Goal: Find specific page/section: Find specific page/section

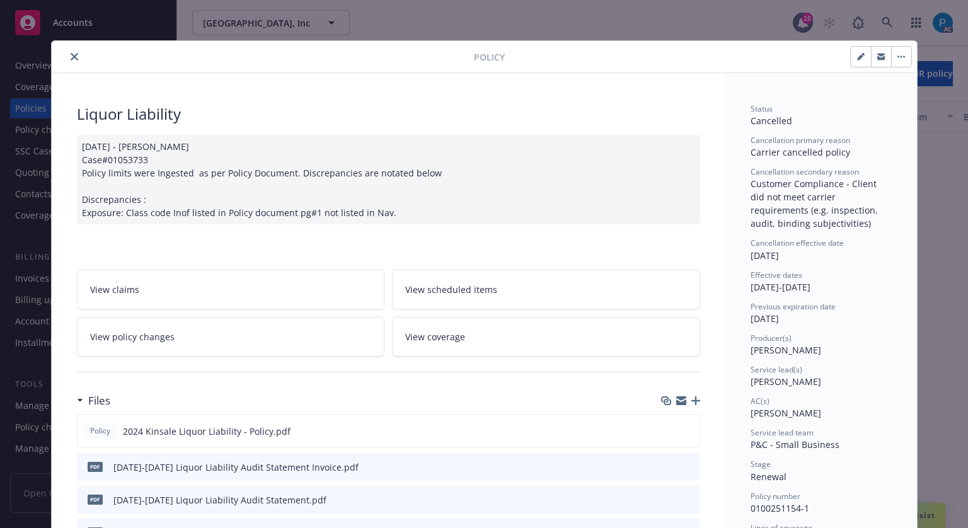
click at [67, 57] on button "close" at bounding box center [74, 56] width 15 height 15
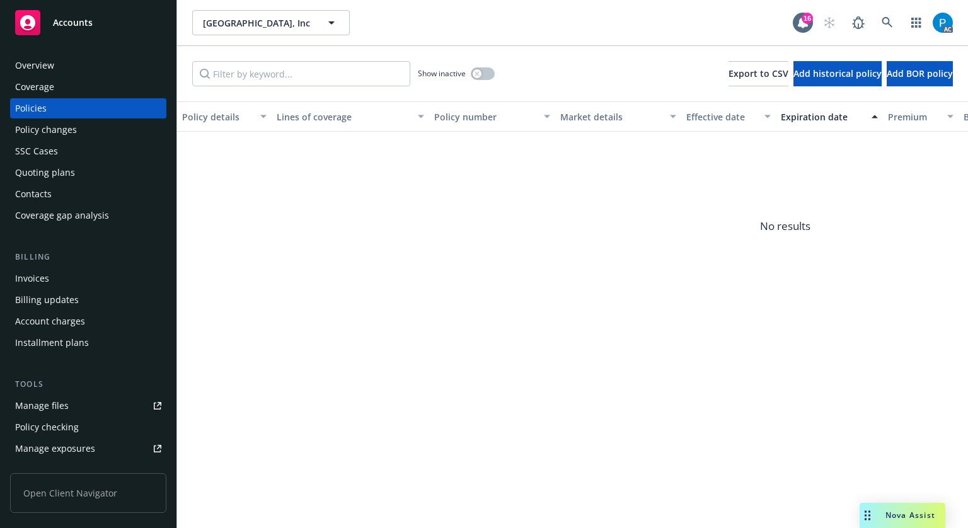
drag, startPoint x: 73, startPoint y: 35, endPoint x: 103, endPoint y: 44, distance: 30.9
click at [73, 35] on link "Accounts" at bounding box center [88, 22] width 156 height 35
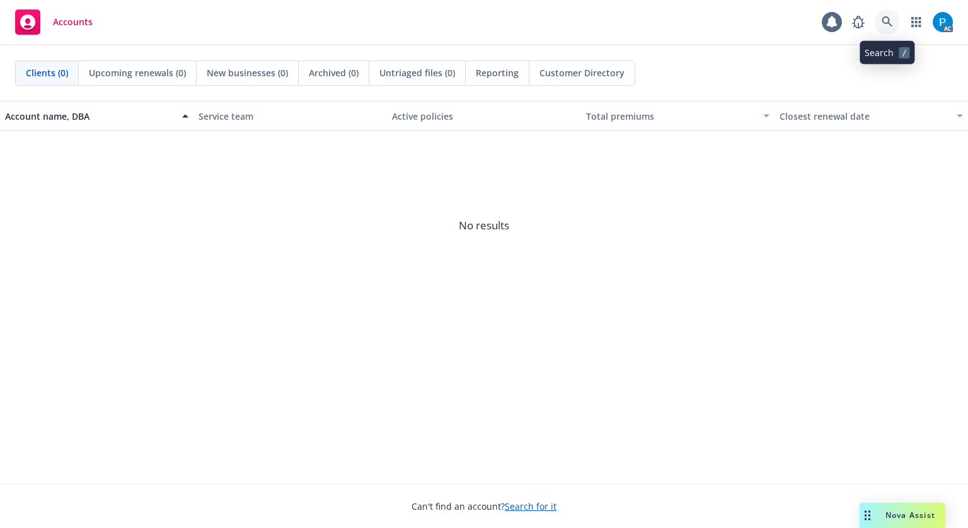
click at [893, 21] on link at bounding box center [886, 21] width 25 height 25
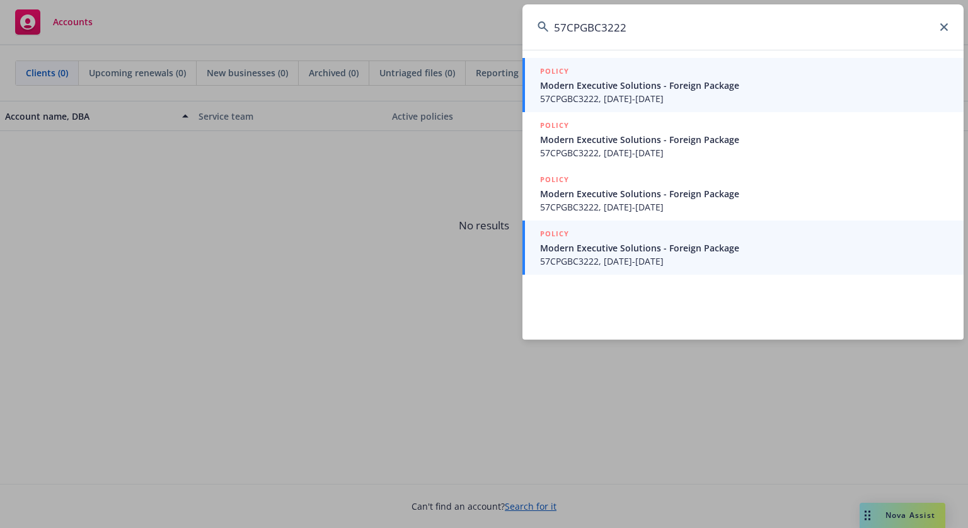
type input "57CPGBC3222"
click at [643, 255] on span "57CPGBC3222, [DATE]-[DATE]" at bounding box center [744, 260] width 408 height 13
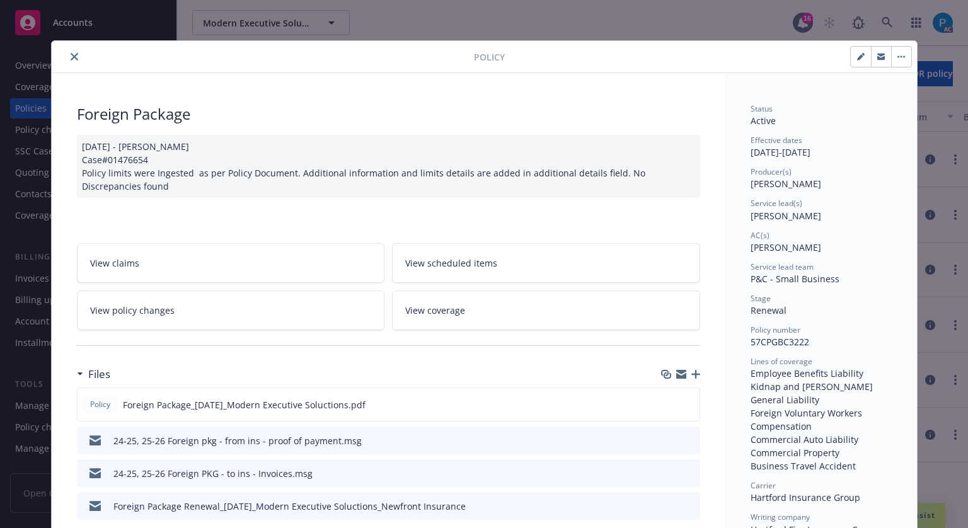
click at [71, 57] on icon "close" at bounding box center [75, 57] width 8 height 8
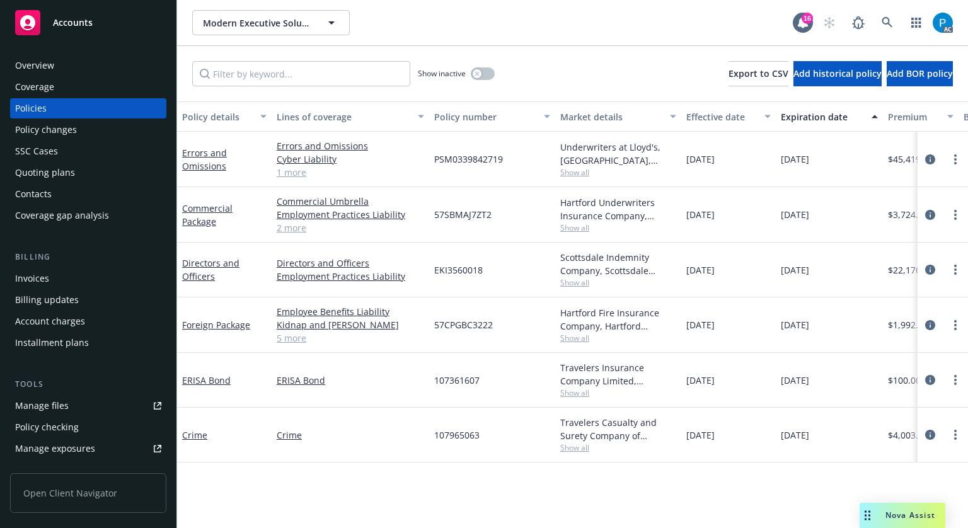
click at [48, 283] on div "Invoices" at bounding box center [32, 278] width 34 height 20
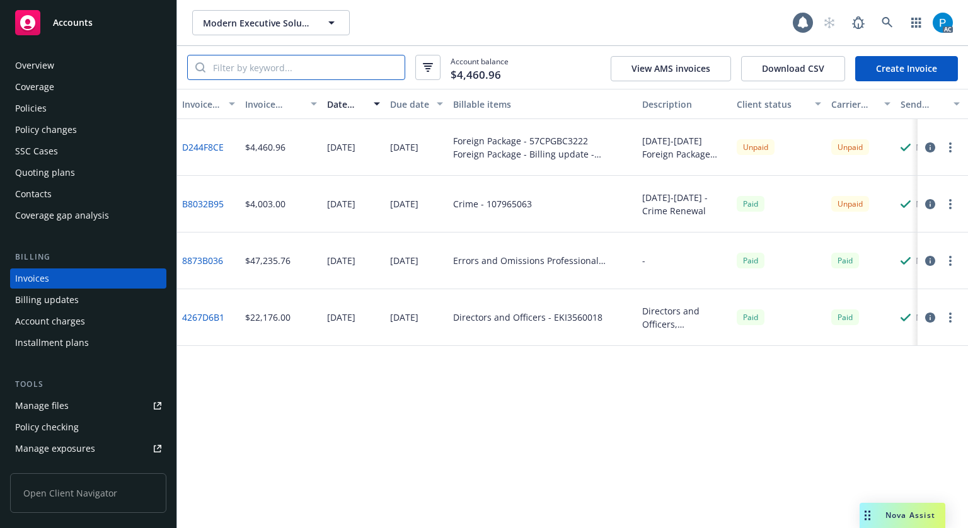
click at [329, 60] on input "search" at bounding box center [304, 67] width 199 height 24
paste input "57CPGBC3222"
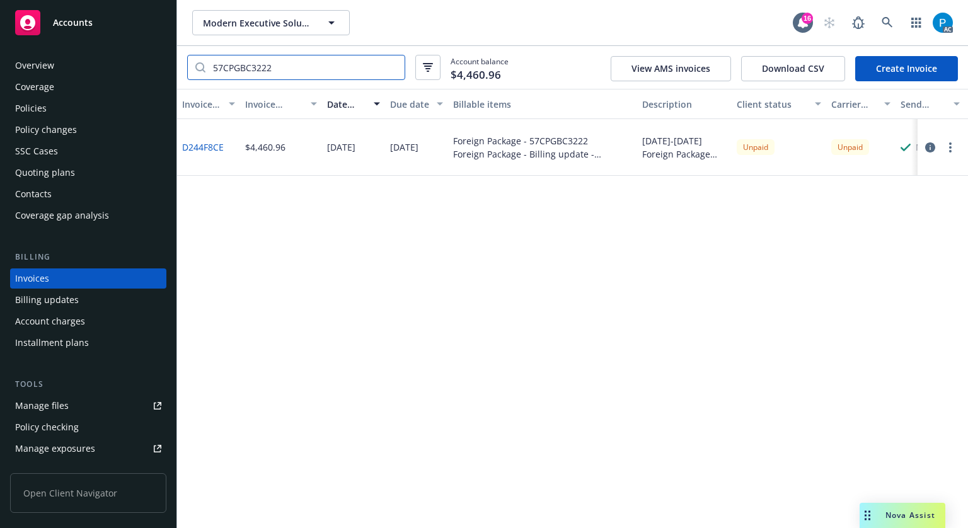
type input "57CPGBC3222"
click at [925, 146] on icon "button" at bounding box center [930, 147] width 10 height 10
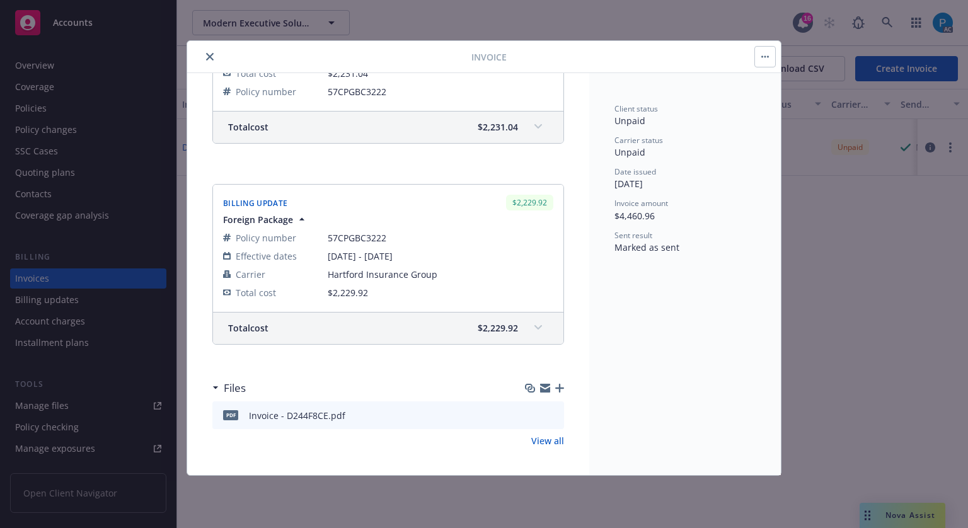
scroll to position [314, 0]
